Goal: Obtain resource: Download file/media

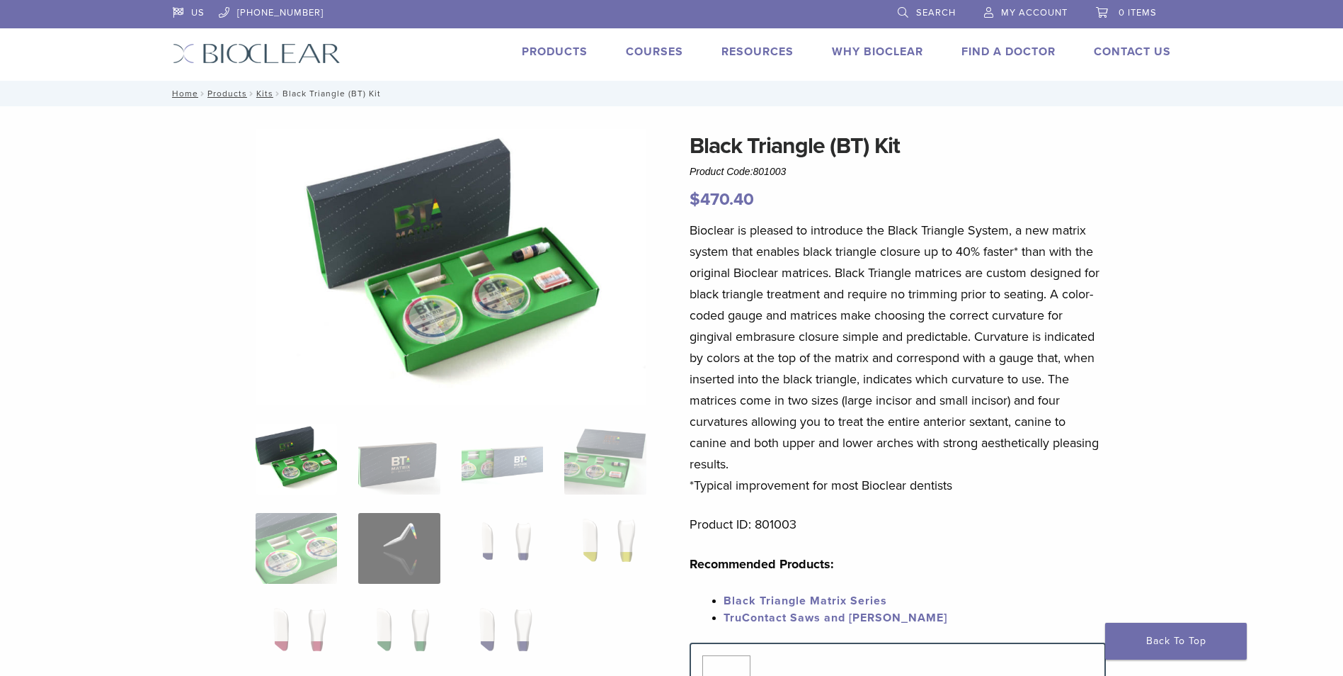
click at [220, 65] on div "US 1.855.712.5327 Search My Account 0 items Cart No products in the cart. Back …" at bounding box center [672, 40] width 1020 height 81
click at [224, 59] on img at bounding box center [257, 53] width 168 height 21
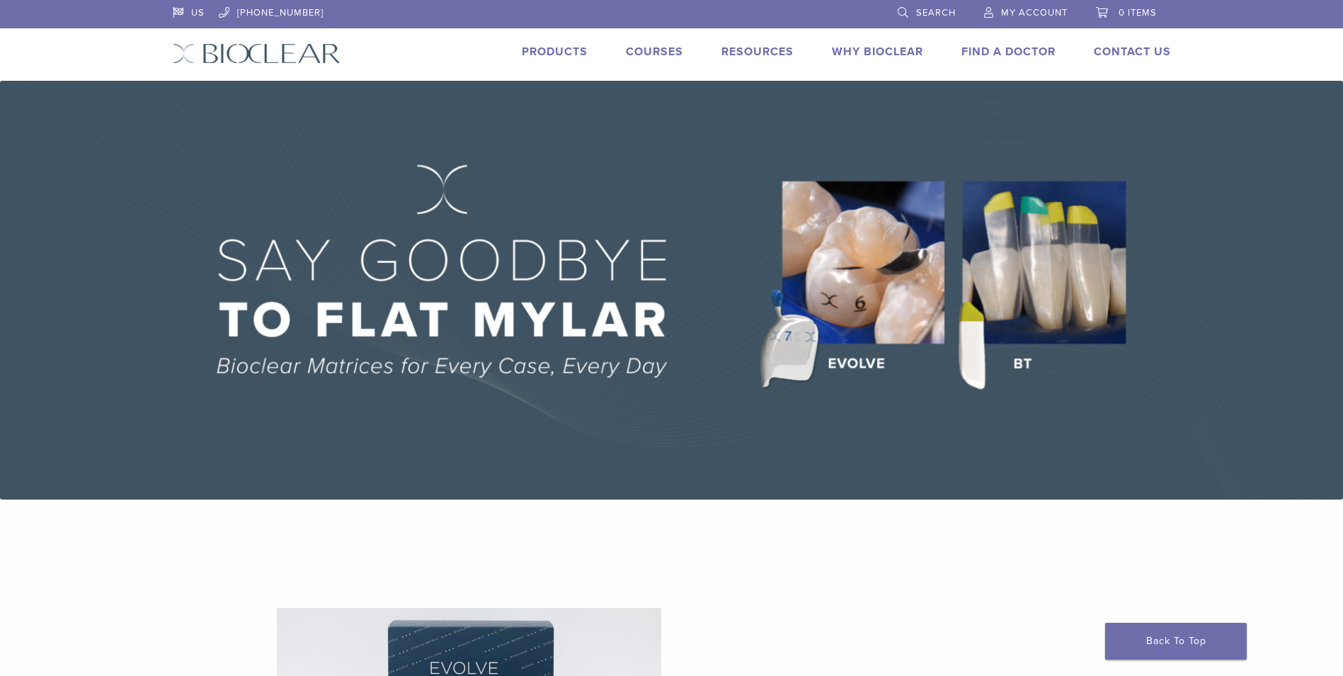
click at [749, 59] on li "Resources Expand child menu Technique Guides, IFU, & SDS" at bounding box center [758, 51] width 72 height 17
click at [767, 73] on link "Technique Guides, IFU, & SDS" at bounding box center [819, 75] width 189 height 31
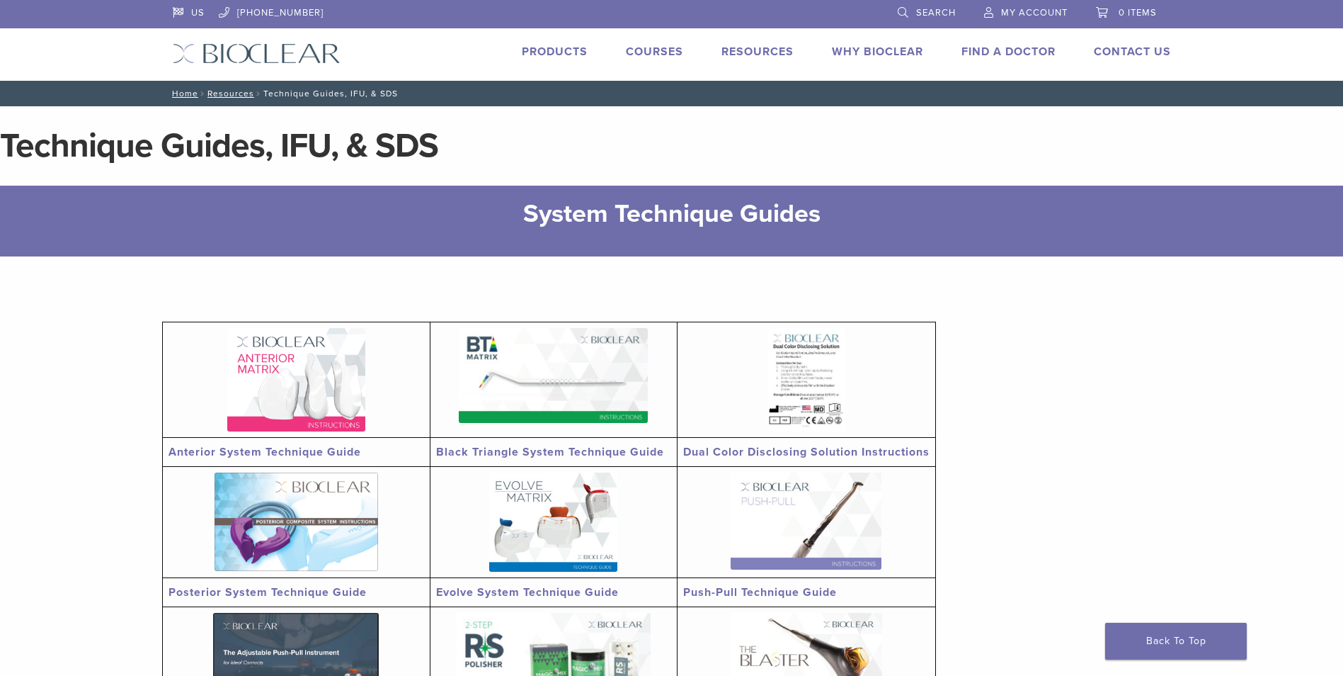
click at [315, 414] on img at bounding box center [296, 379] width 138 height 103
click at [523, 407] on img at bounding box center [553, 375] width 189 height 95
click at [755, 403] on link at bounding box center [806, 379] width 246 height 103
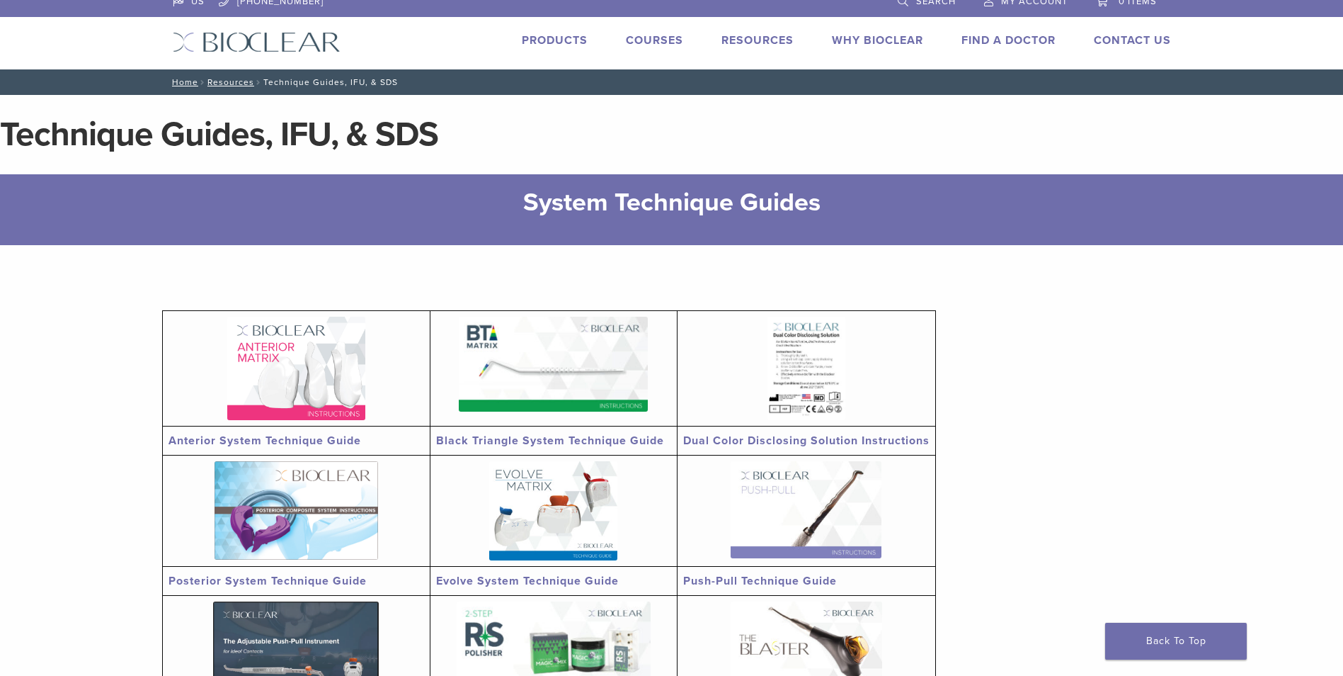
scroll to position [283, 0]
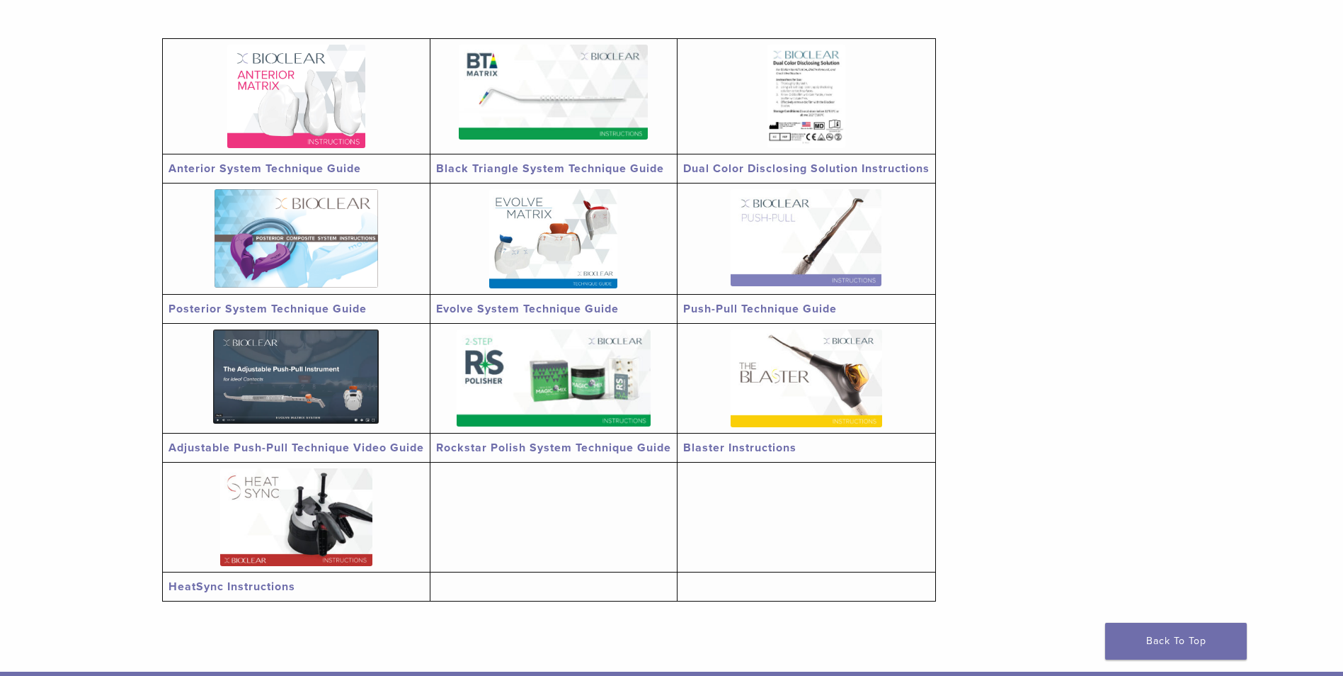
click at [295, 231] on img at bounding box center [297, 238] width 164 height 98
click at [603, 219] on img at bounding box center [553, 238] width 128 height 99
click at [744, 227] on img at bounding box center [806, 237] width 151 height 97
click at [307, 384] on img at bounding box center [296, 376] width 166 height 94
click at [605, 390] on img at bounding box center [554, 377] width 194 height 97
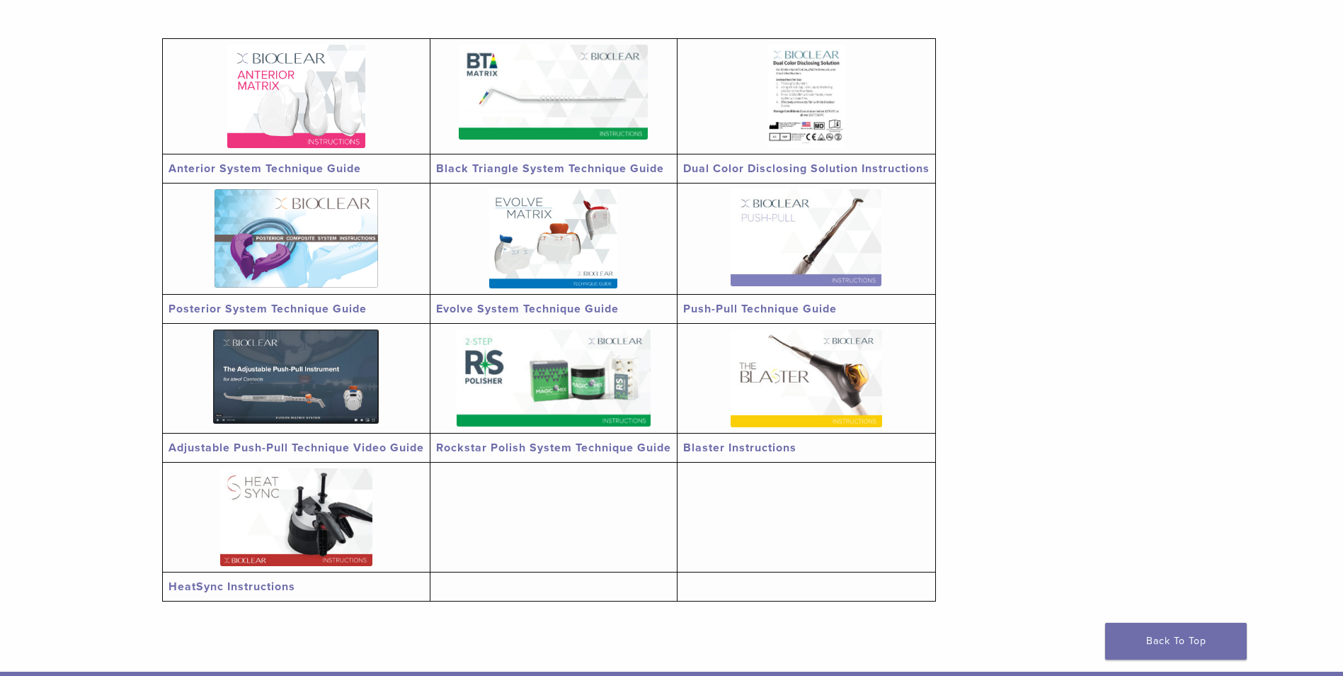
click at [805, 374] on img at bounding box center [807, 378] width 152 height 98
click at [326, 513] on img at bounding box center [296, 517] width 152 height 98
